Goal: Transaction & Acquisition: Purchase product/service

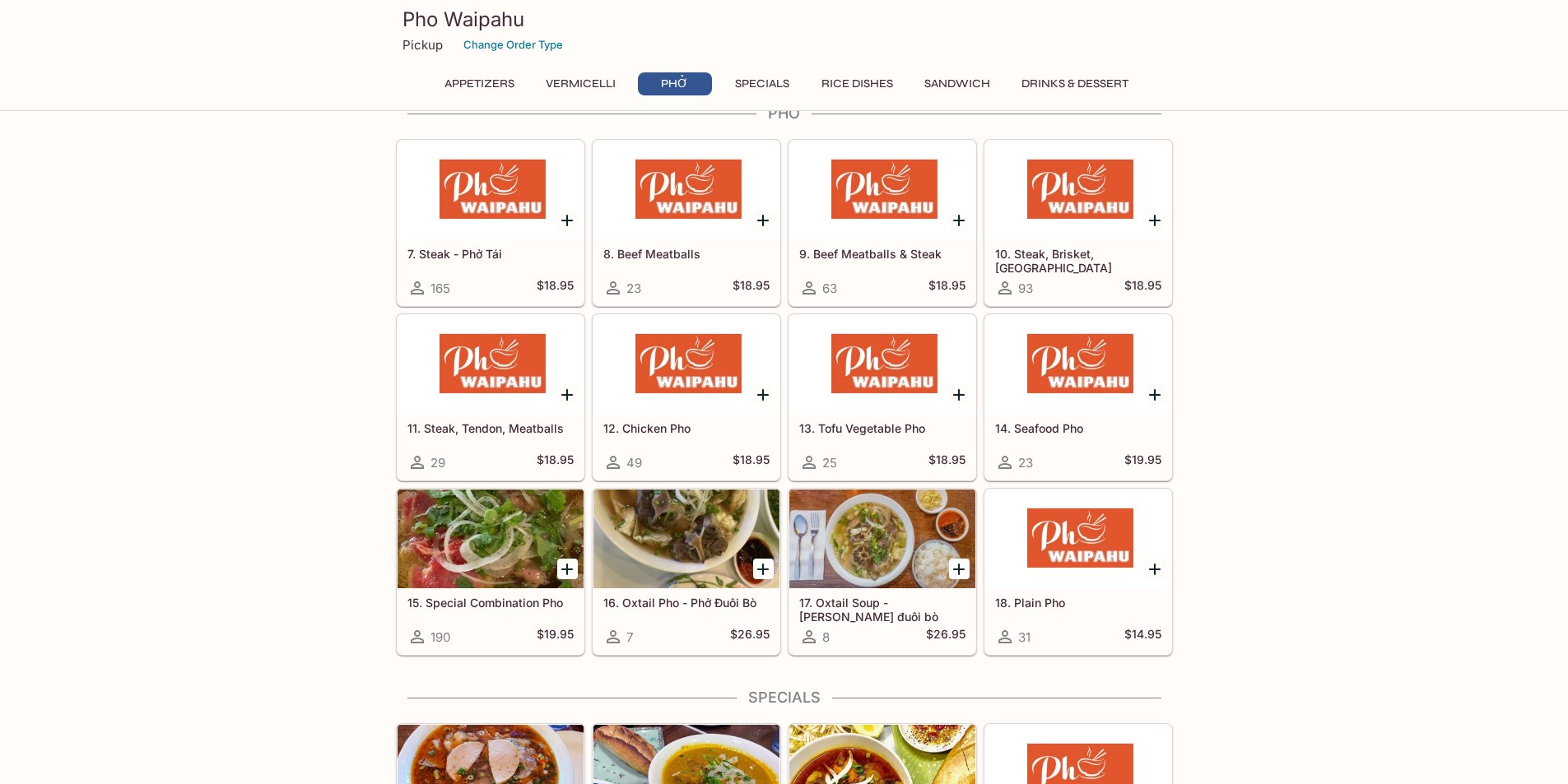
scroll to position [987, 0]
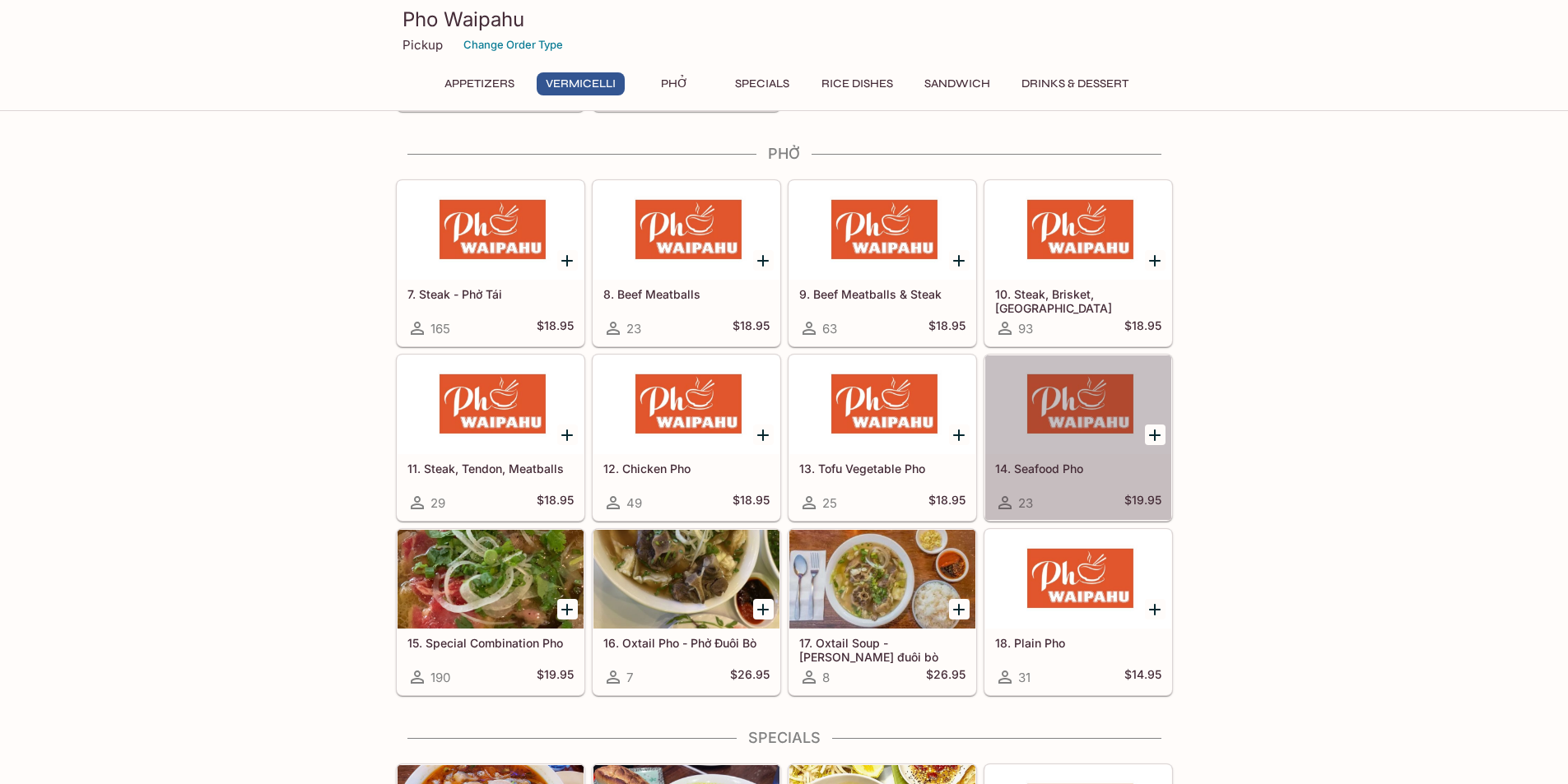
click at [1110, 453] on div at bounding box center [1079, 404] width 186 height 99
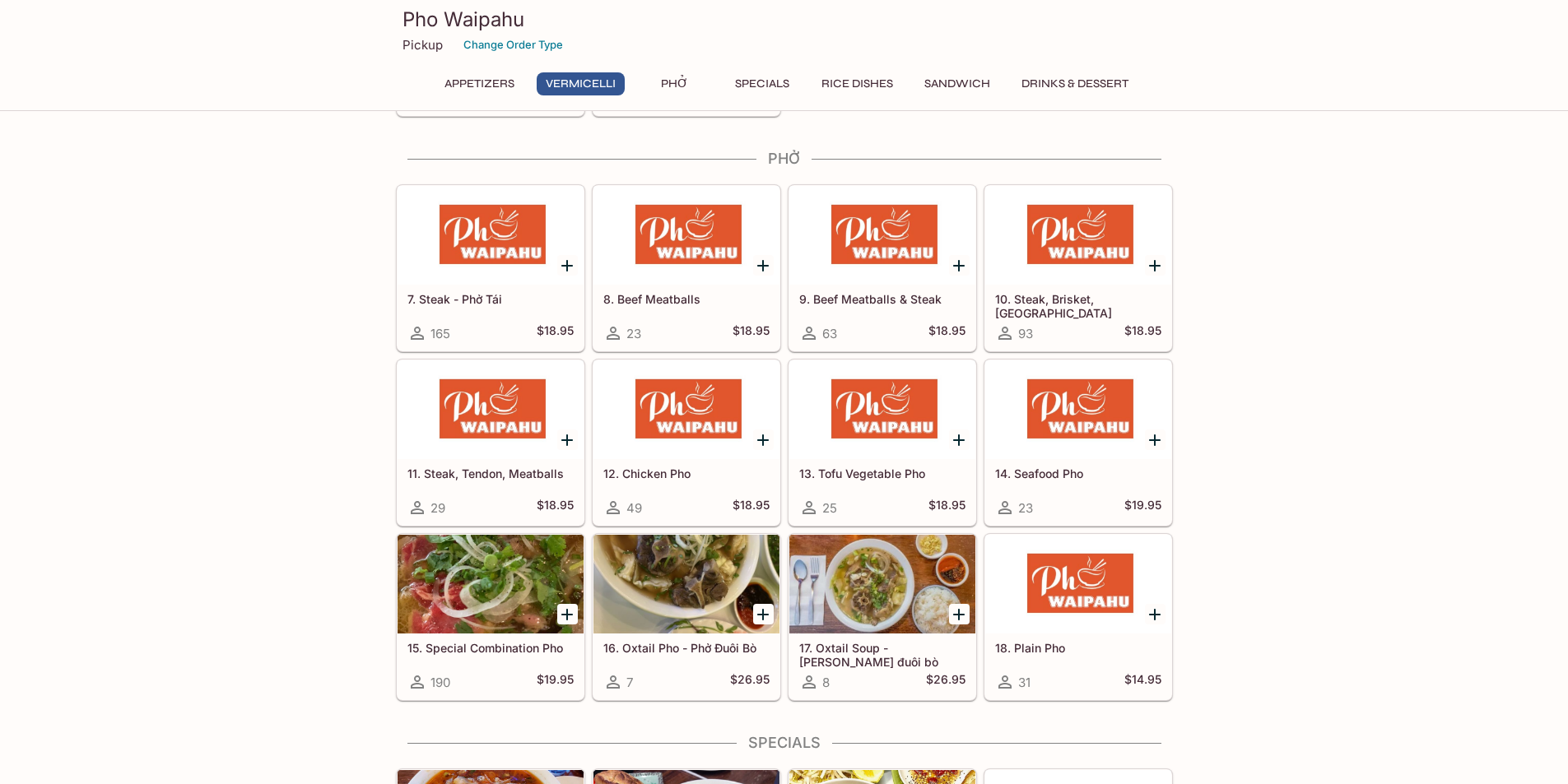
scroll to position [985, 0]
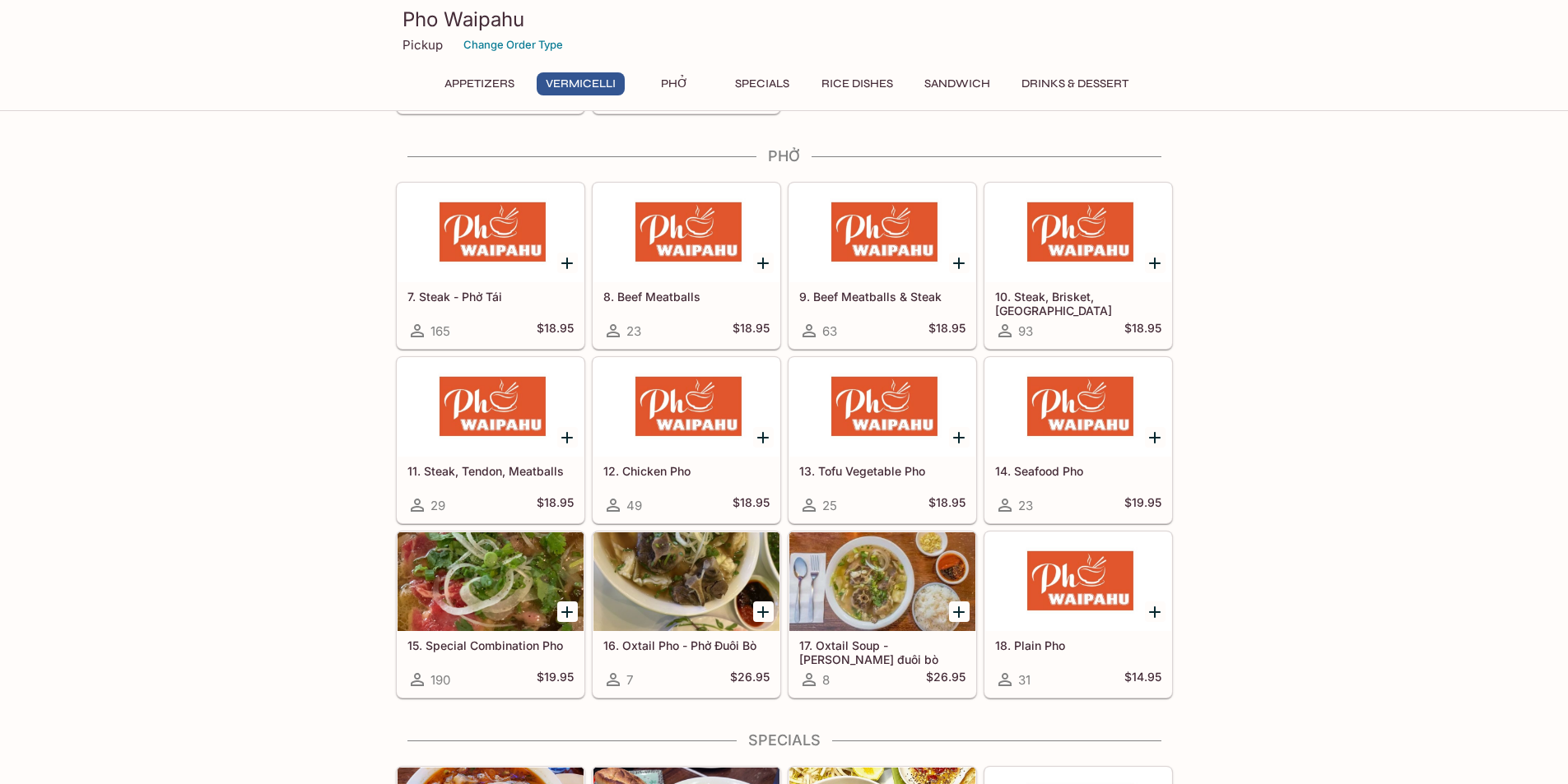
click at [1073, 313] on div "10. Steak, Brisket, Tendon 93 $18.95" at bounding box center [1079, 315] width 186 height 65
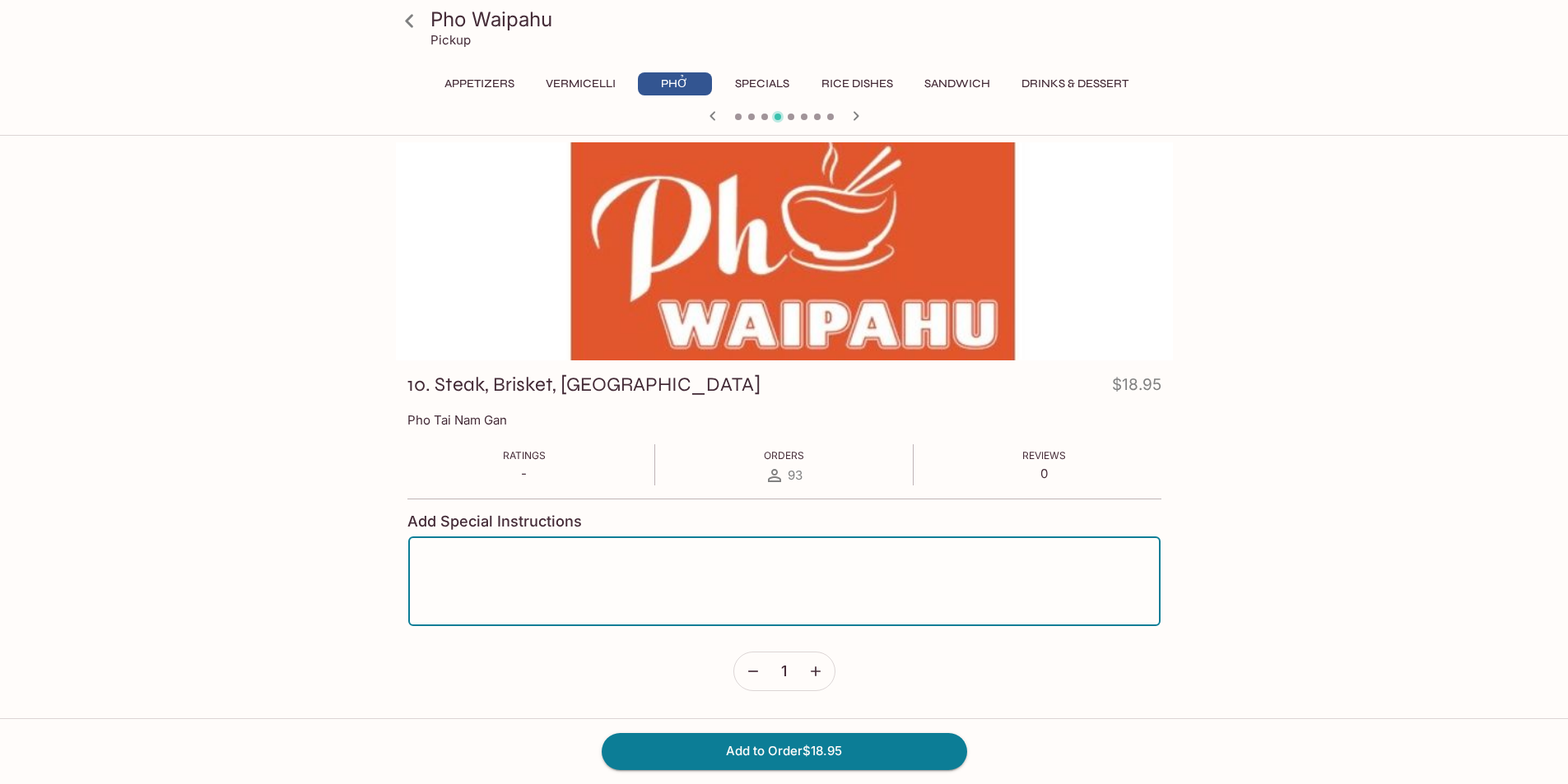
click at [838, 599] on textarea at bounding box center [784, 582] width 729 height 63
type textarea "n"
click at [1092, 91] on button "Drinks & Dessert" at bounding box center [1075, 84] width 126 height 23
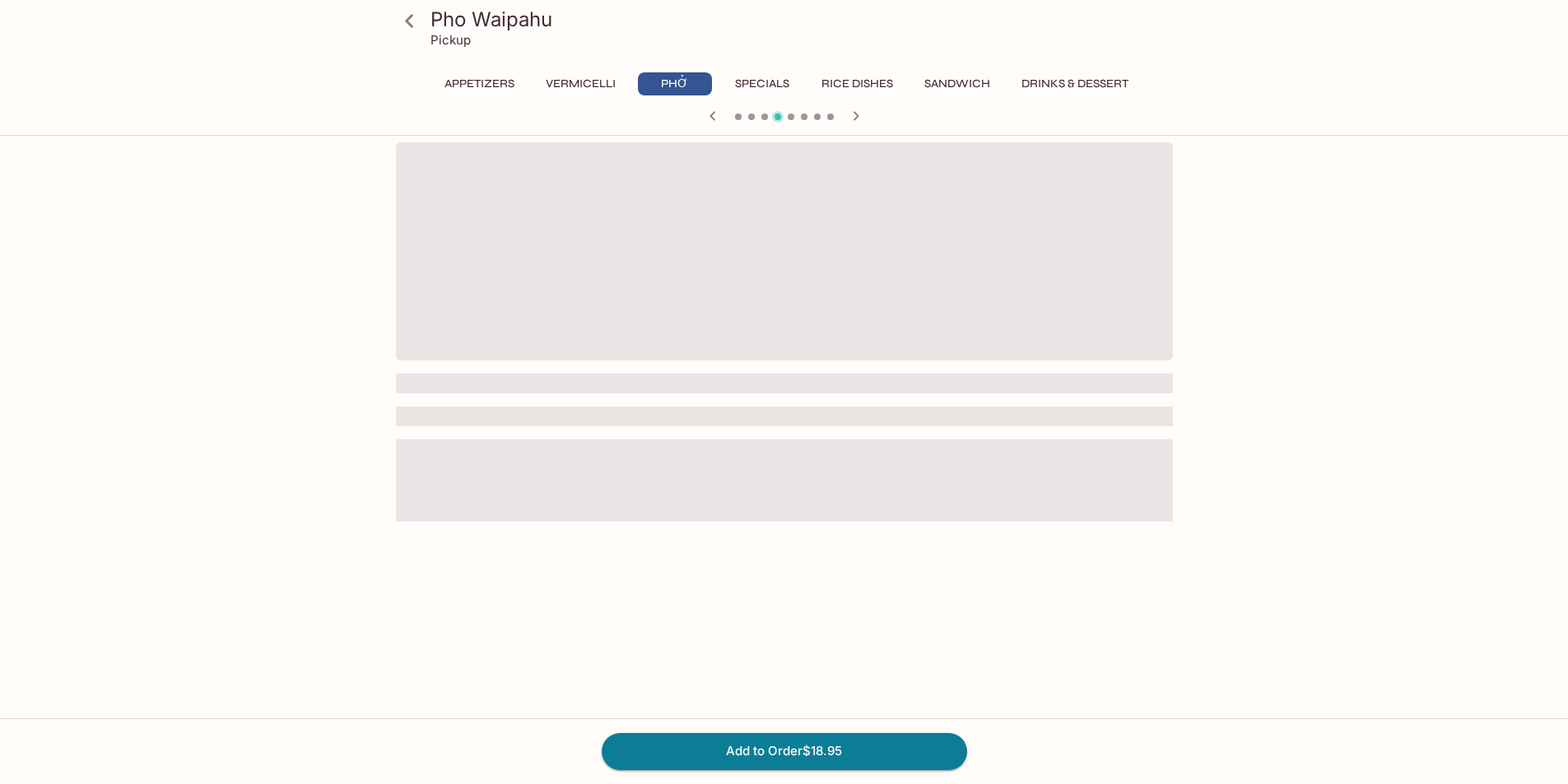
scroll to position [0, 1]
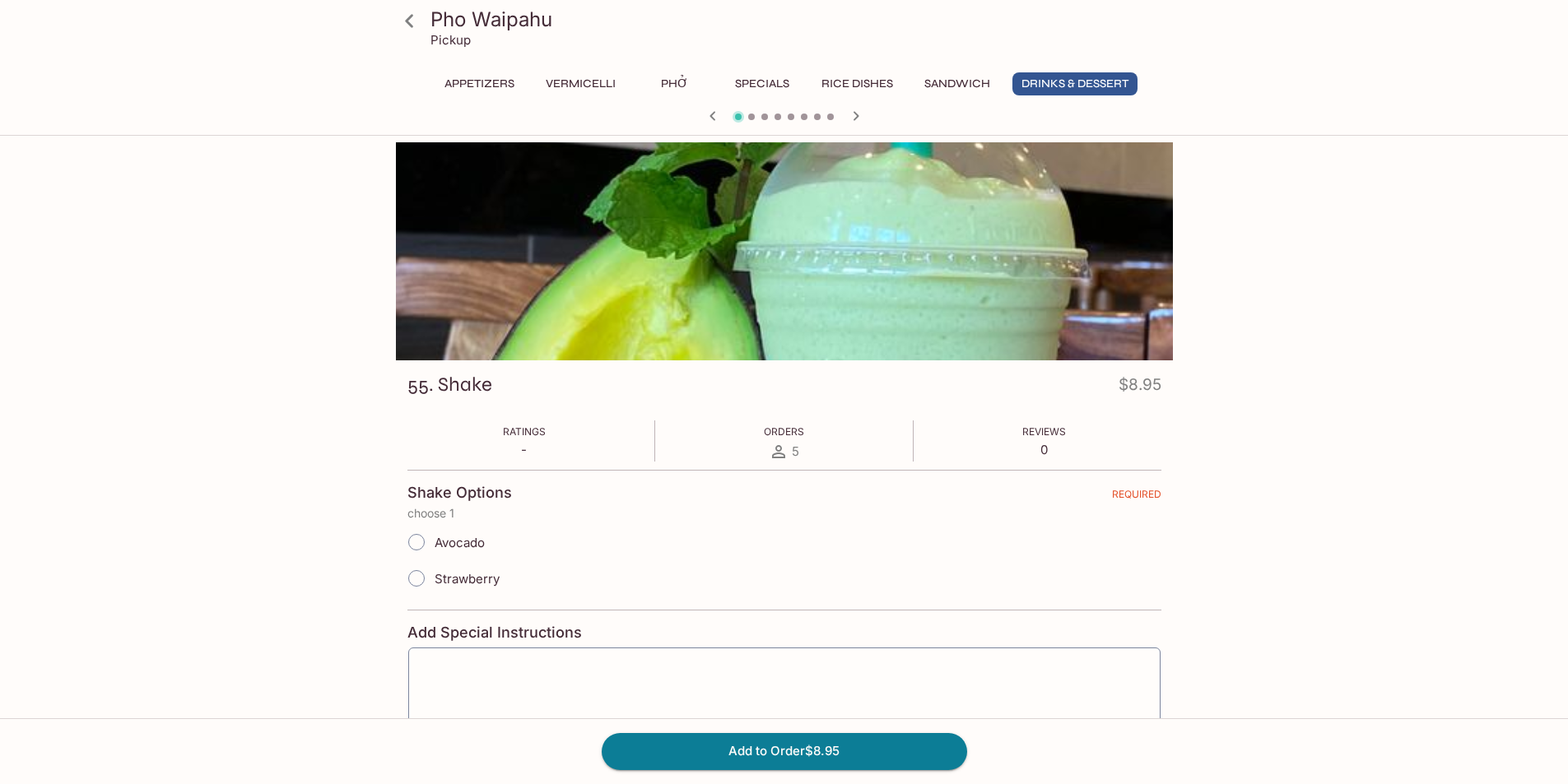
click at [676, 84] on button "Phở" at bounding box center [675, 84] width 74 height 23
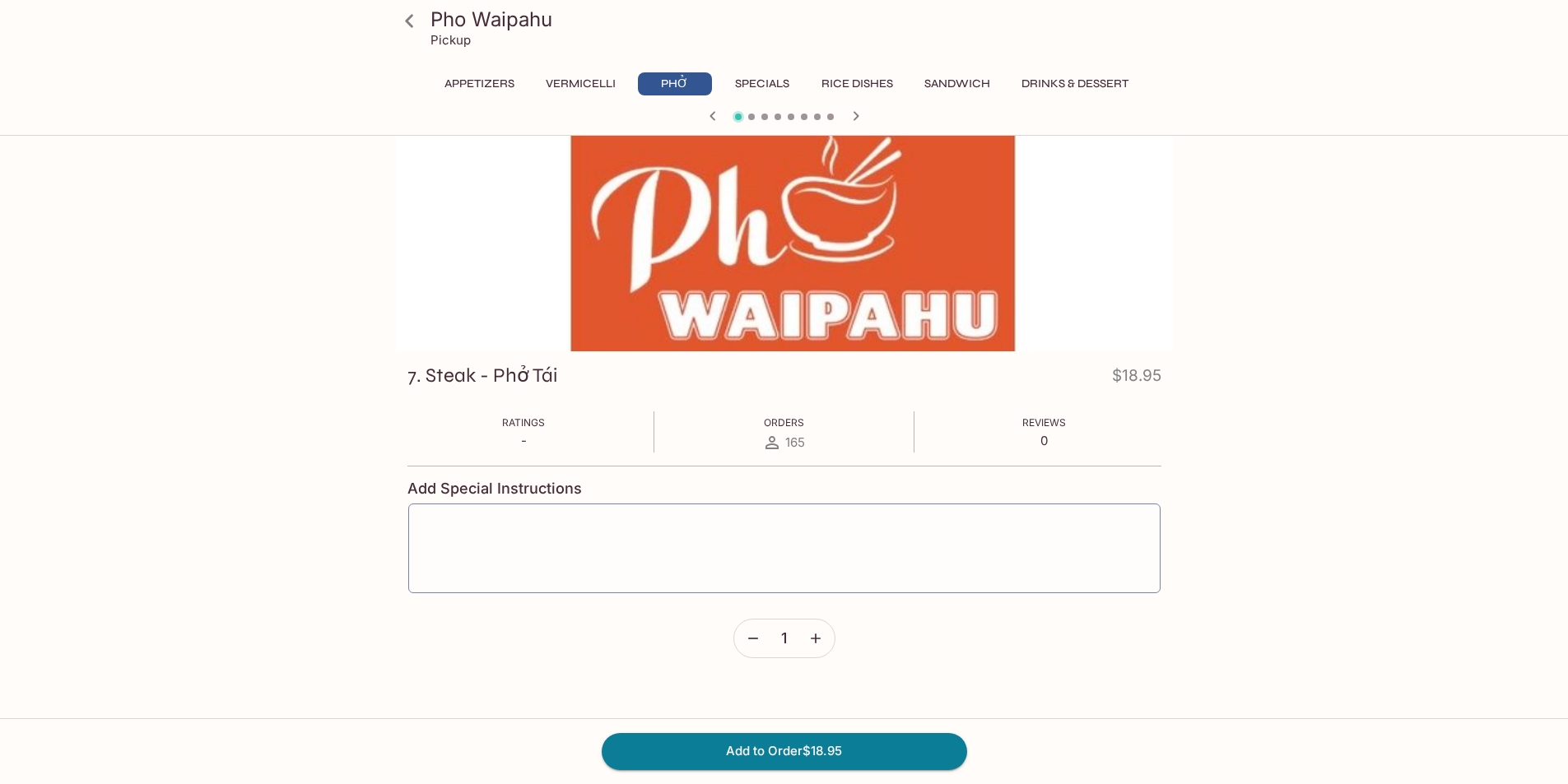
scroll to position [0, 0]
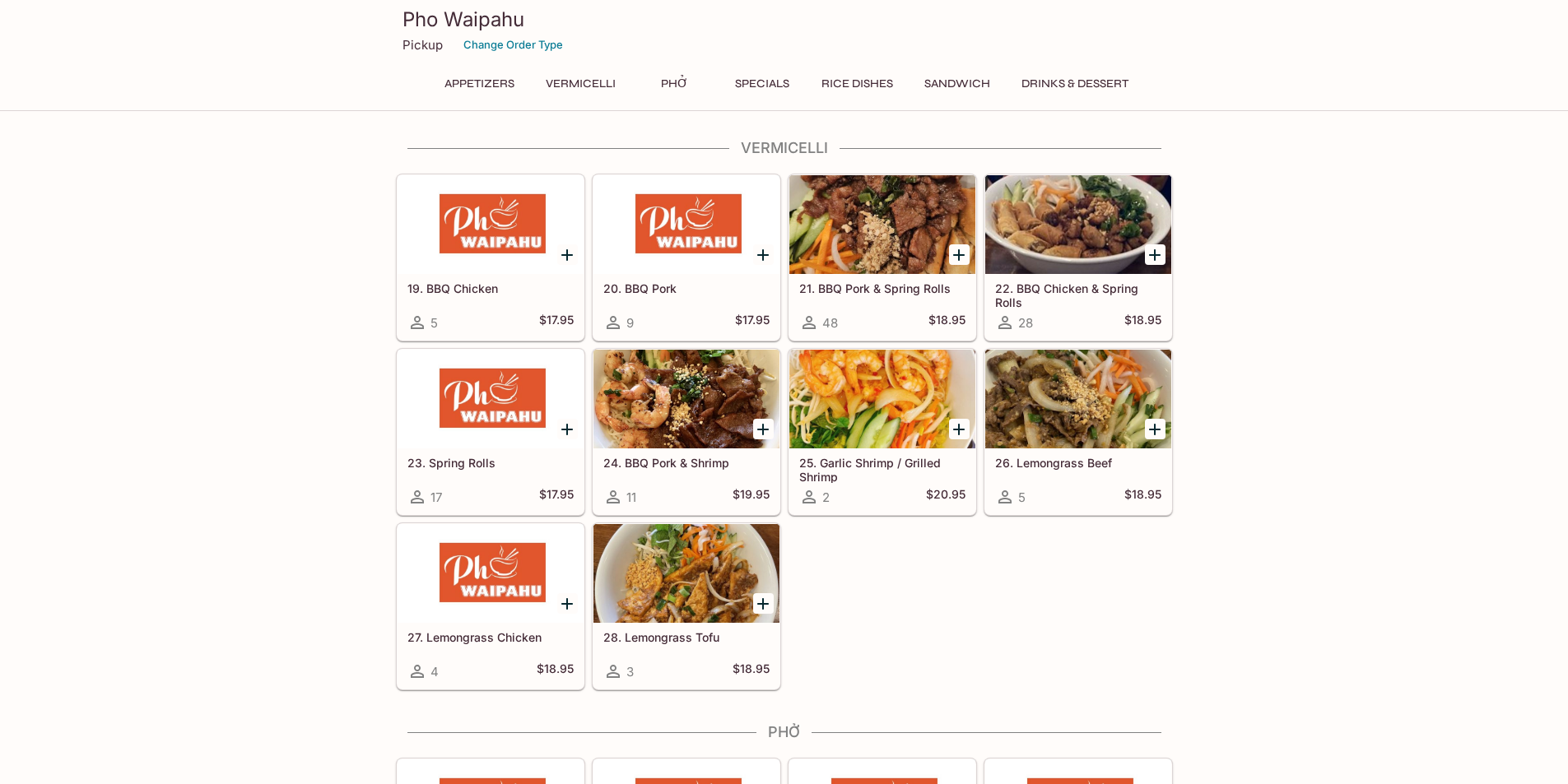
scroll to position [409, 0]
click at [1058, 79] on button "Drinks & Dessert" at bounding box center [1075, 84] width 126 height 23
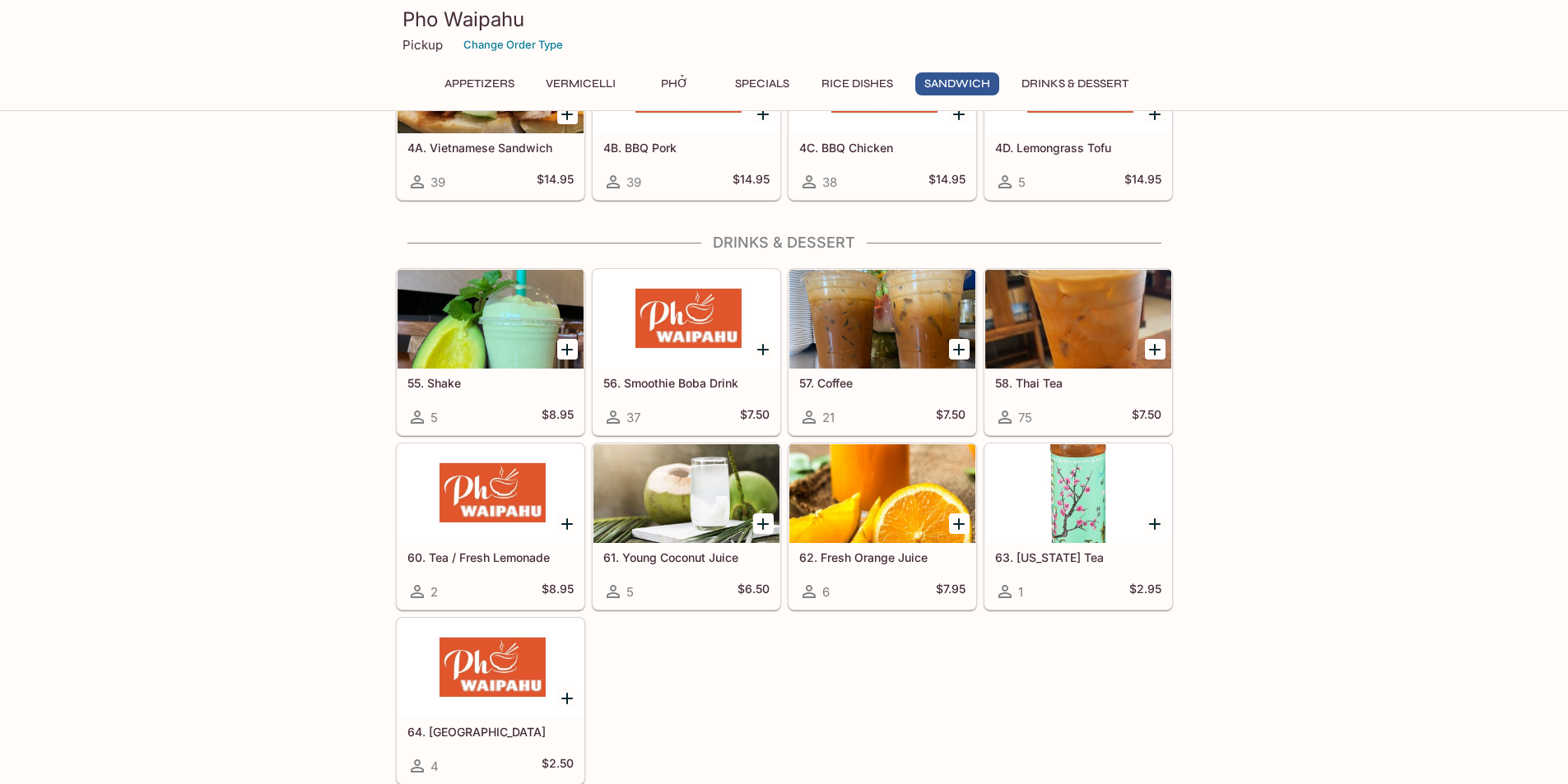
scroll to position [3061, 0]
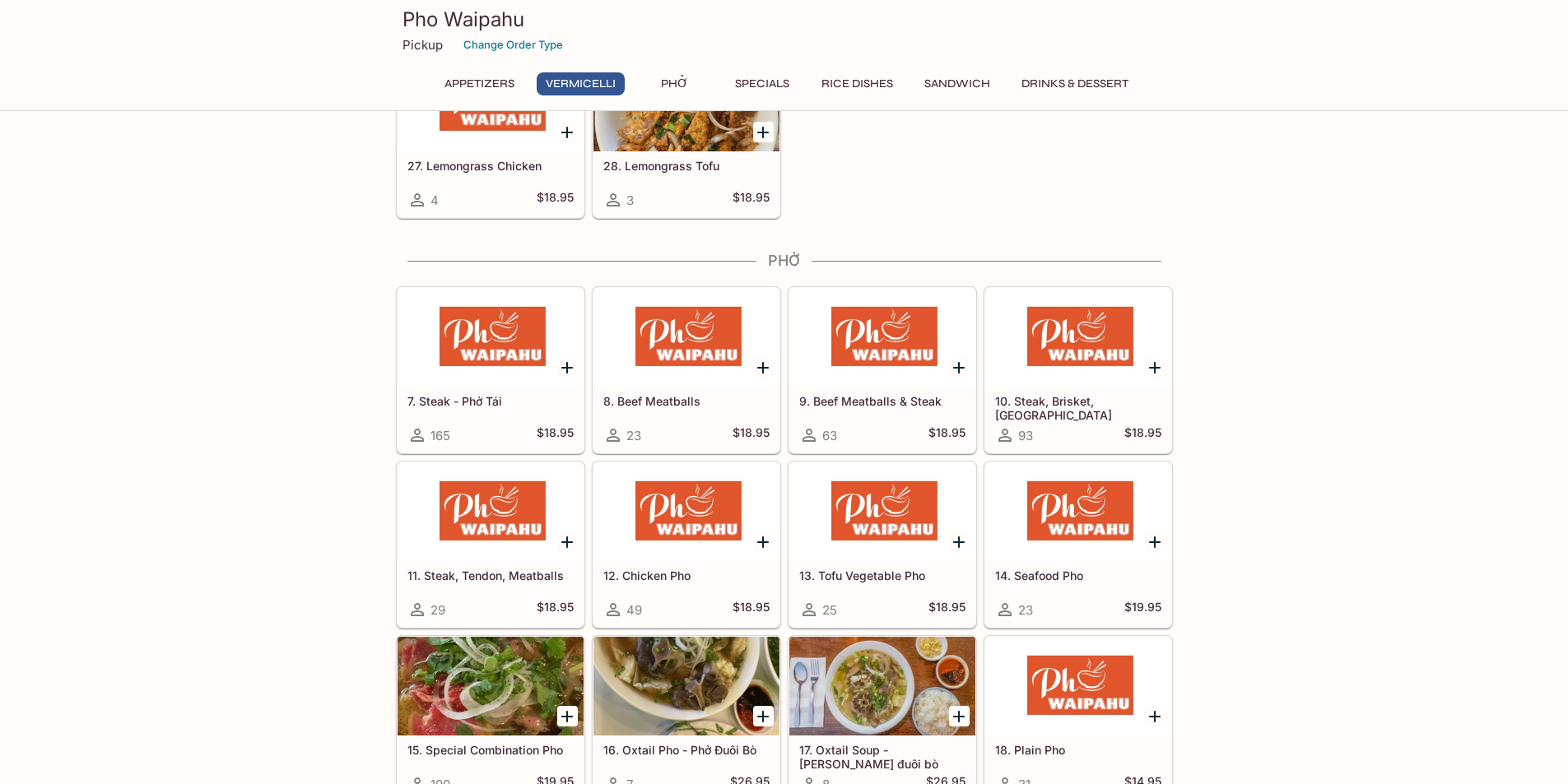
scroll to position [905, 0]
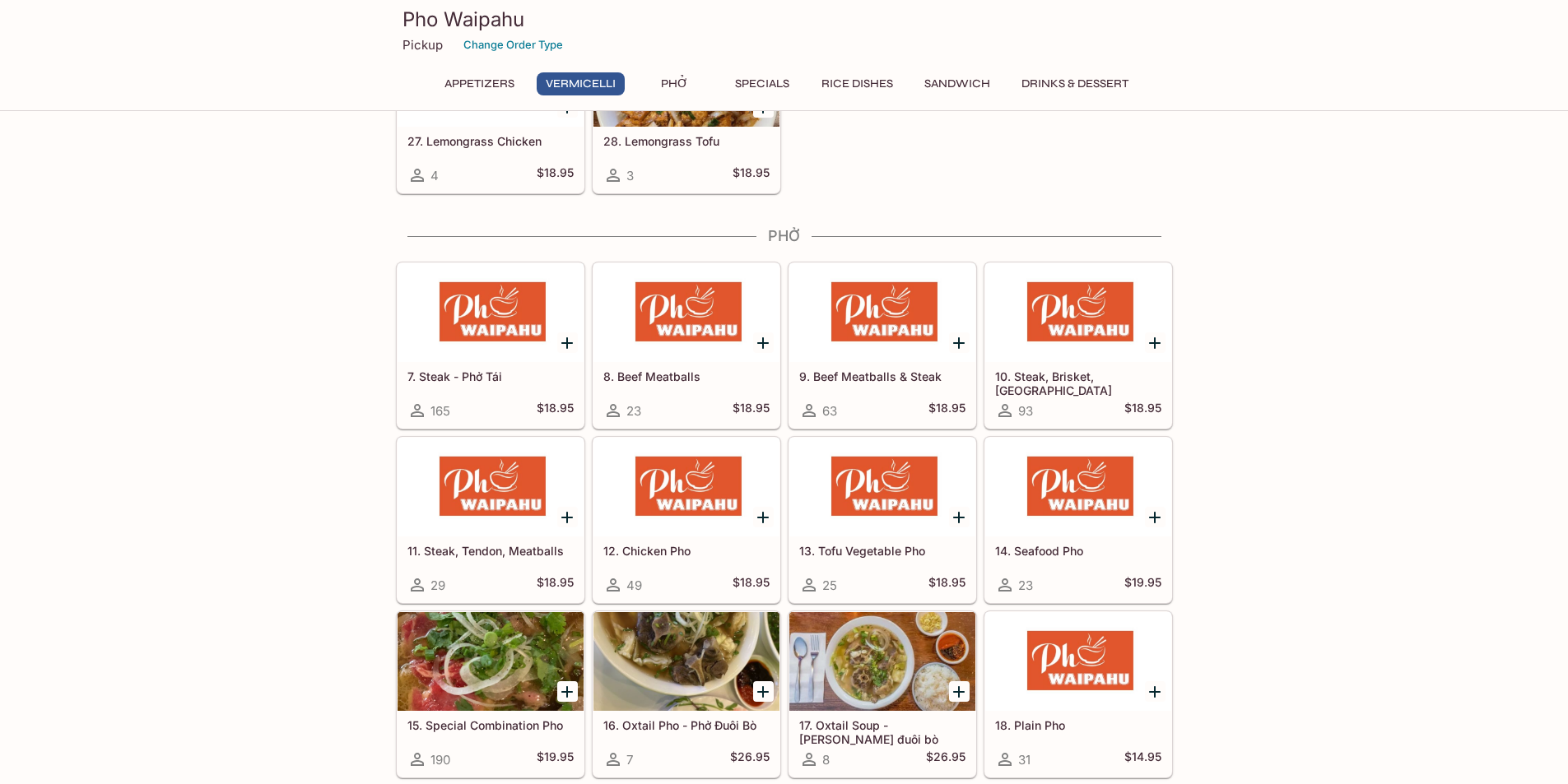
click at [1089, 74] on button "Drinks & Dessert" at bounding box center [1075, 84] width 126 height 23
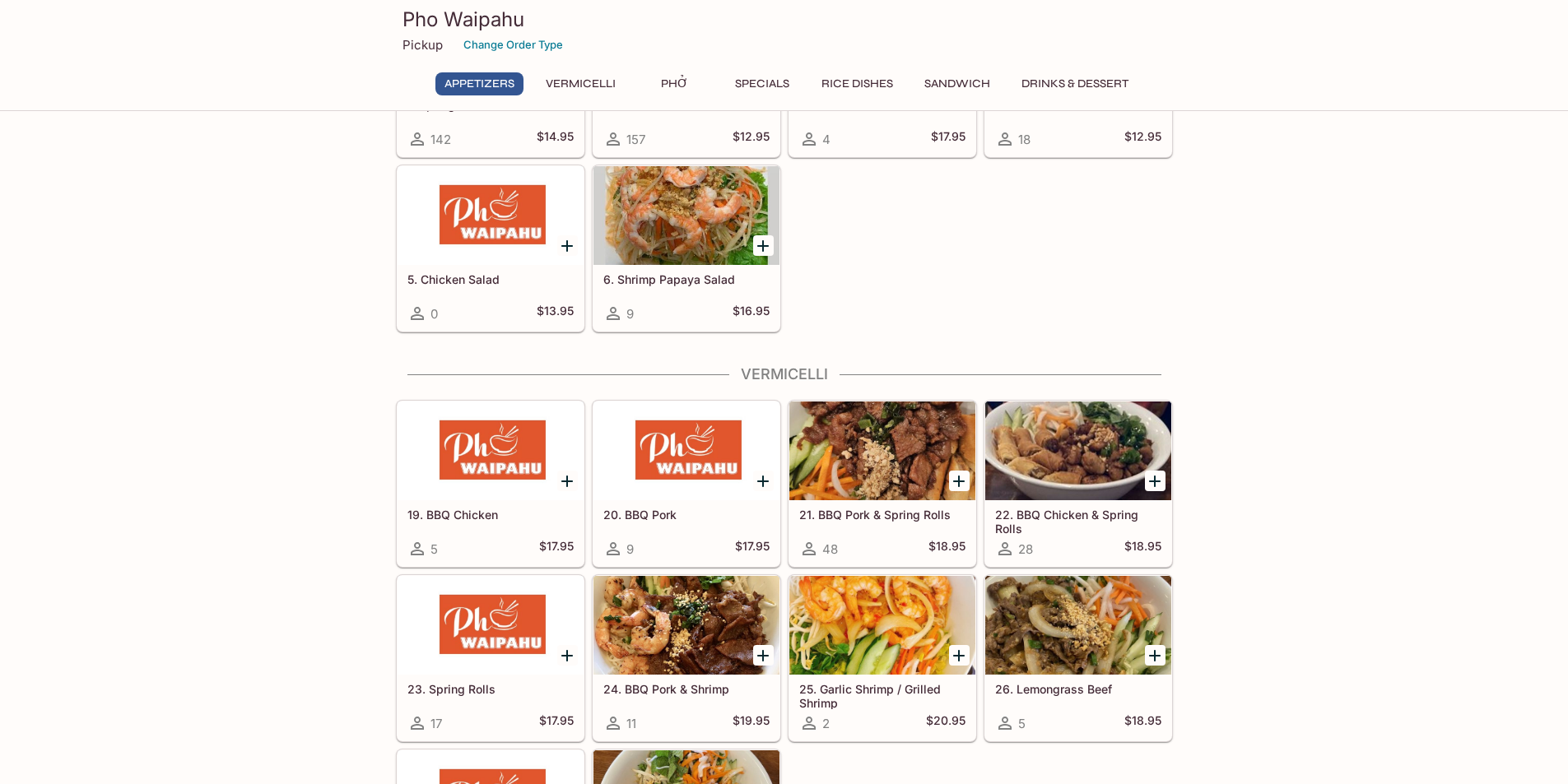
scroll to position [182, 0]
